Goal: Task Accomplishment & Management: Manage account settings

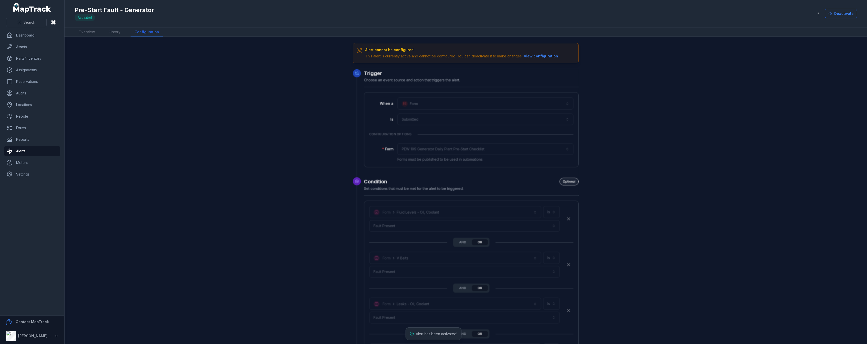
scroll to position [747, 0]
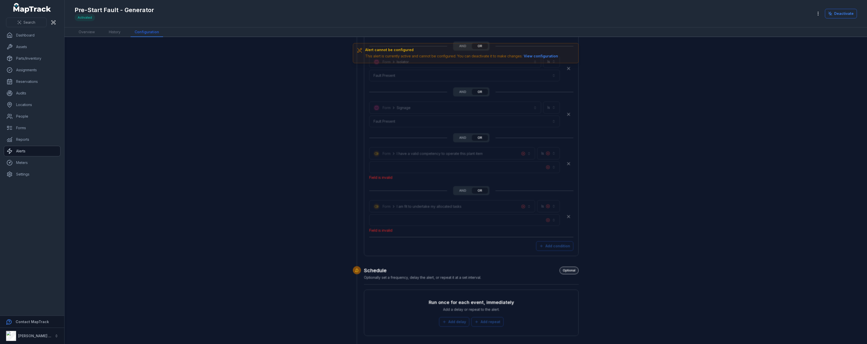
click at [37, 154] on link "Alerts" at bounding box center [32, 151] width 56 height 10
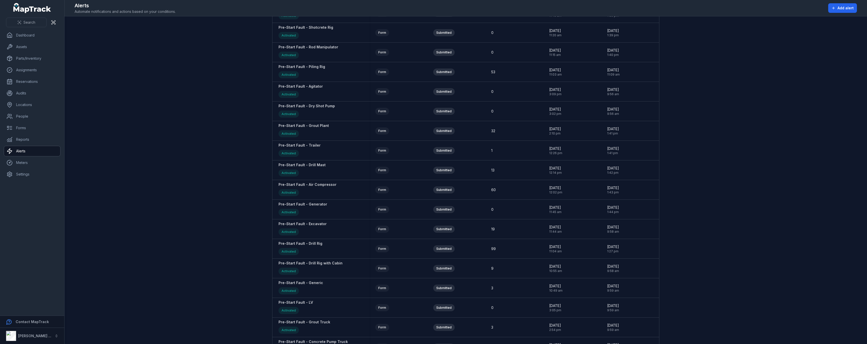
scroll to position [605, 0]
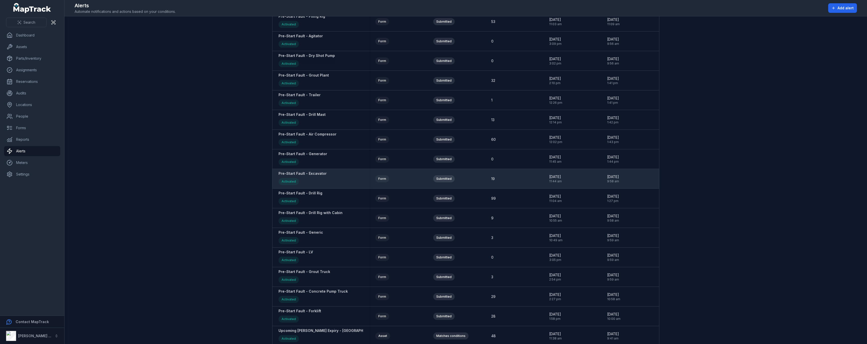
click at [309, 175] on strong "Pre-Start Fault - Excavator" at bounding box center [303, 173] width 48 height 5
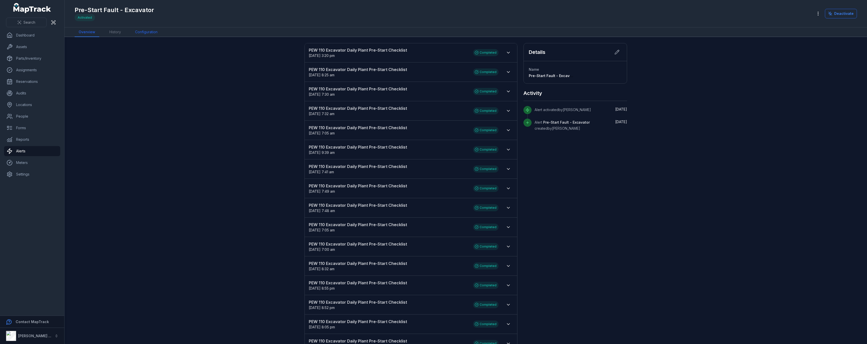
click at [154, 34] on link "Configuration" at bounding box center [146, 32] width 31 height 10
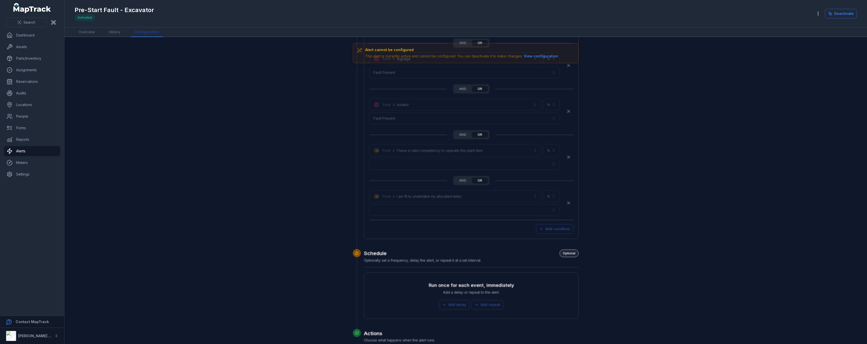
scroll to position [1160, 0]
click at [833, 16] on button "Deactivate" at bounding box center [841, 14] width 32 height 10
